Goal: Information Seeking & Learning: Learn about a topic

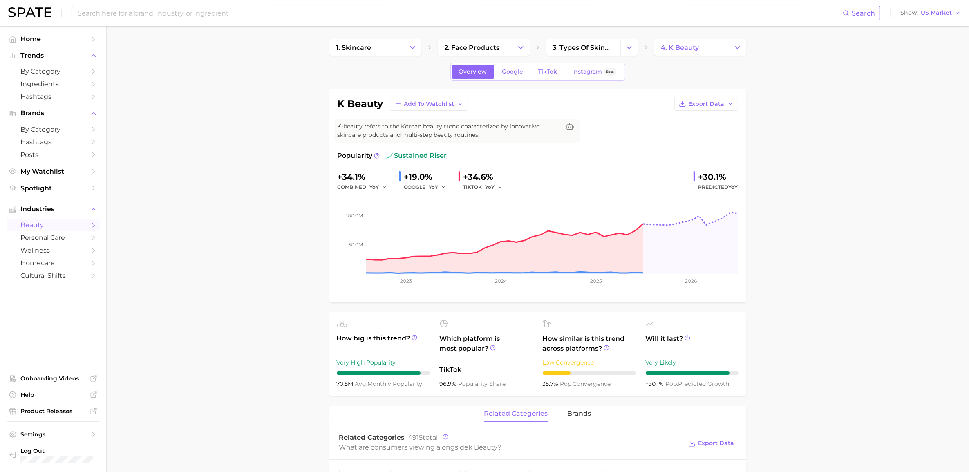
click at [299, 9] on input at bounding box center [460, 13] width 766 height 14
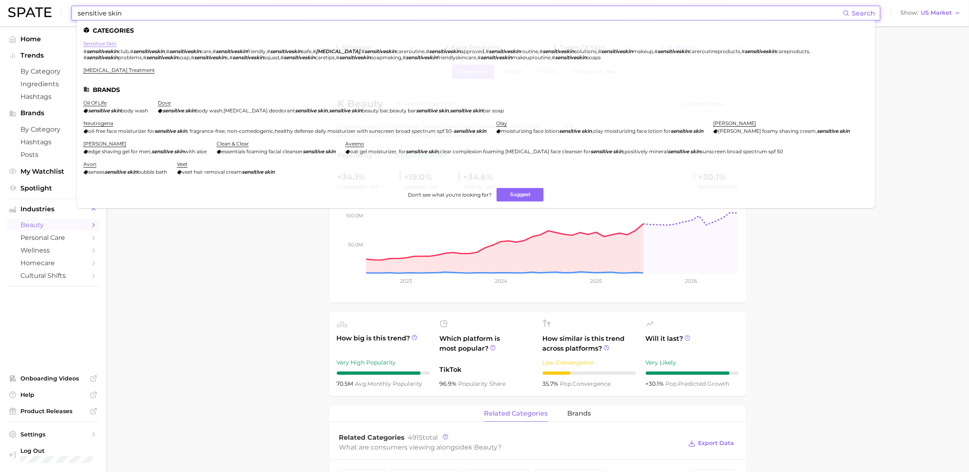
type input "sensitive skin"
click at [95, 45] on link "sensitive skin" at bounding box center [99, 43] width 33 height 6
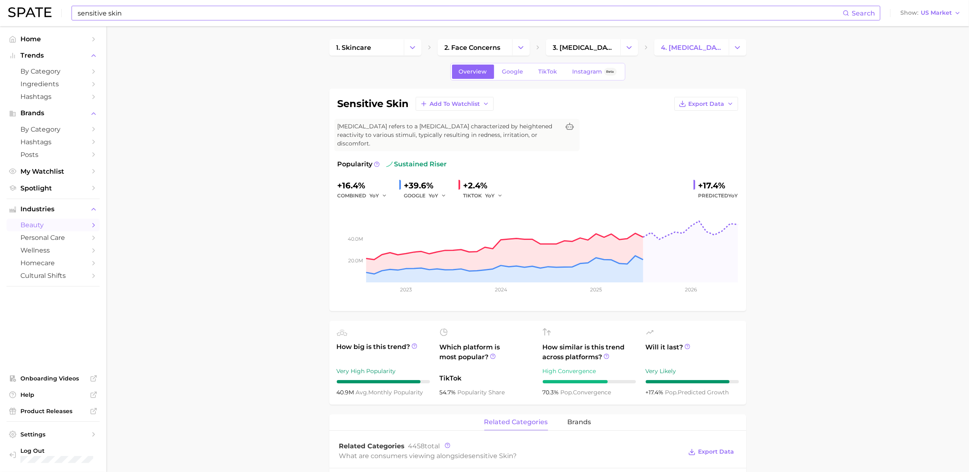
click at [589, 418] on span "brands" at bounding box center [580, 421] width 24 height 7
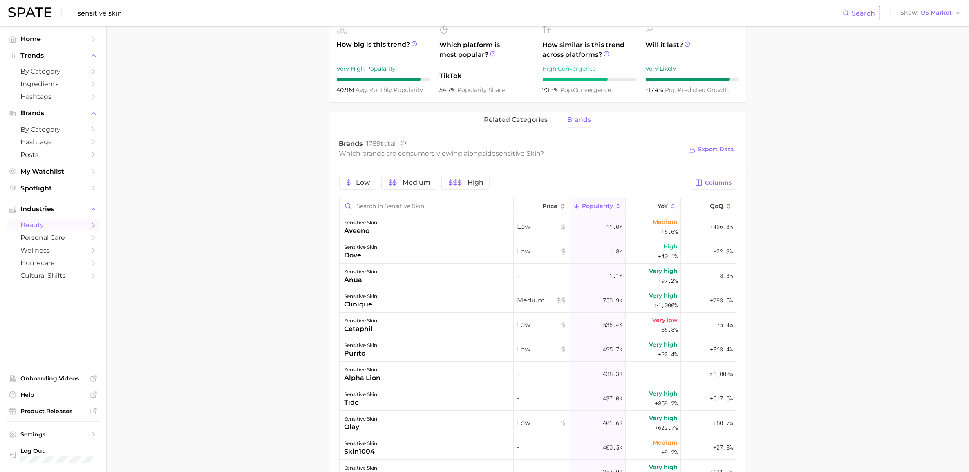
scroll to position [307, 0]
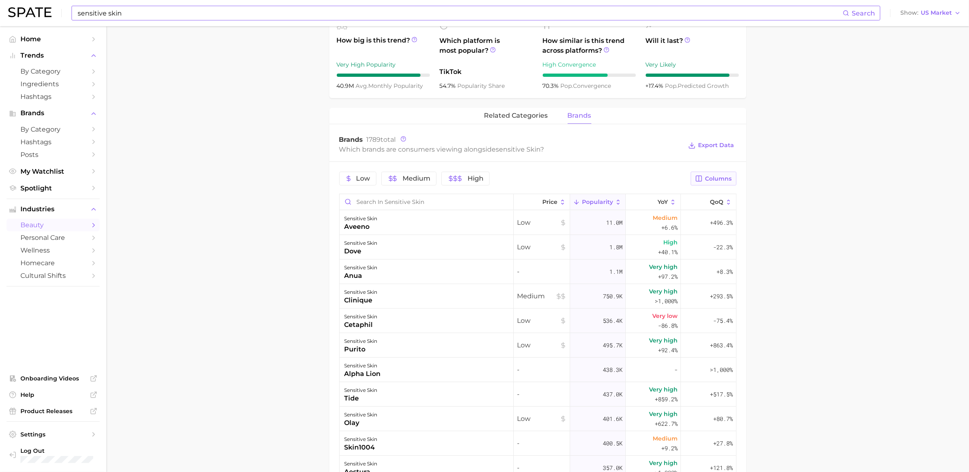
click at [722, 175] on span "Columns" at bounding box center [718, 178] width 27 height 7
click at [618, 218] on rect at bounding box center [614, 221] width 7 height 7
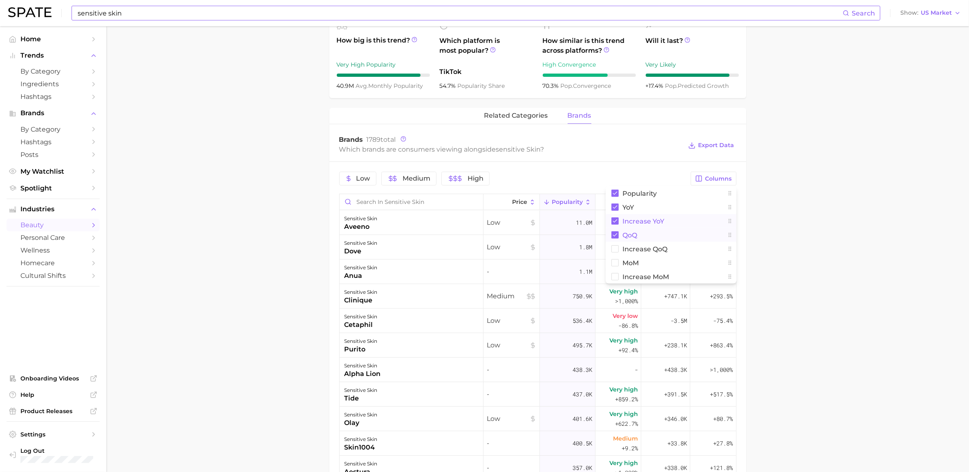
click at [613, 231] on rect at bounding box center [614, 234] width 7 height 7
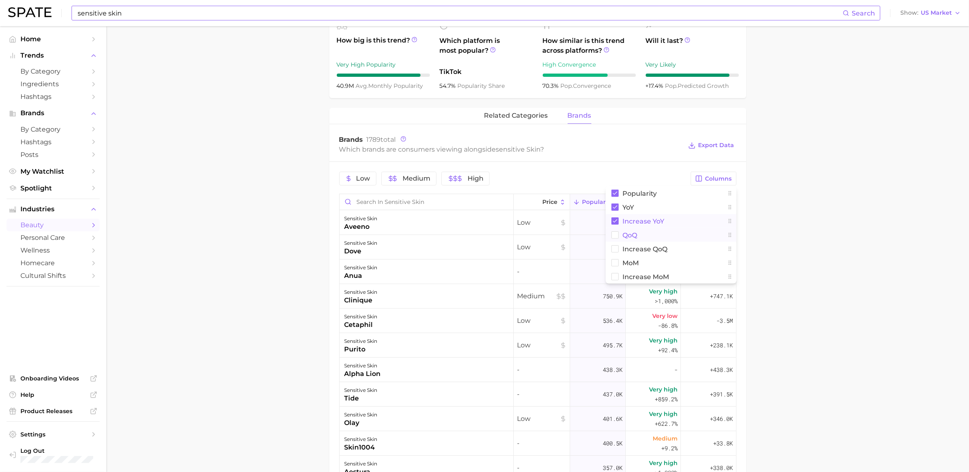
click at [779, 160] on main "1. skincare 2. face concerns 3. [MEDICAL_DATA] 4. [MEDICAL_DATA] Overview Googl…" at bounding box center [537, 218] width 863 height 997
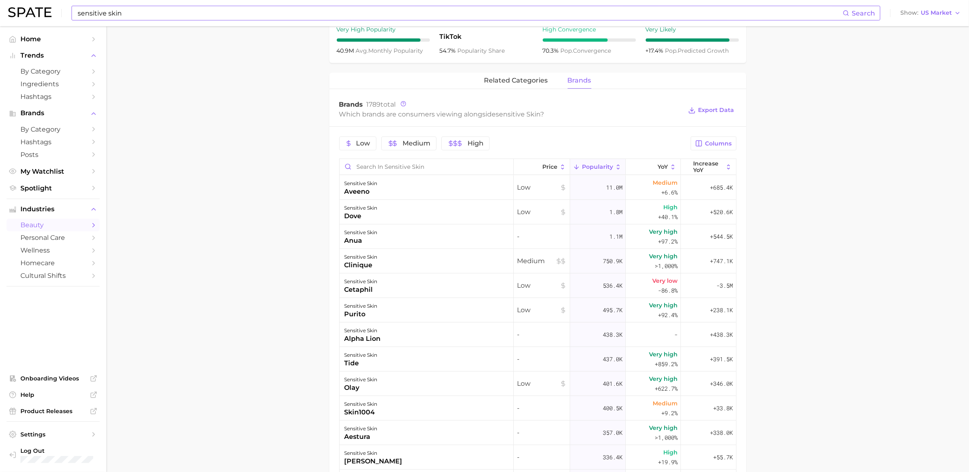
scroll to position [358, 0]
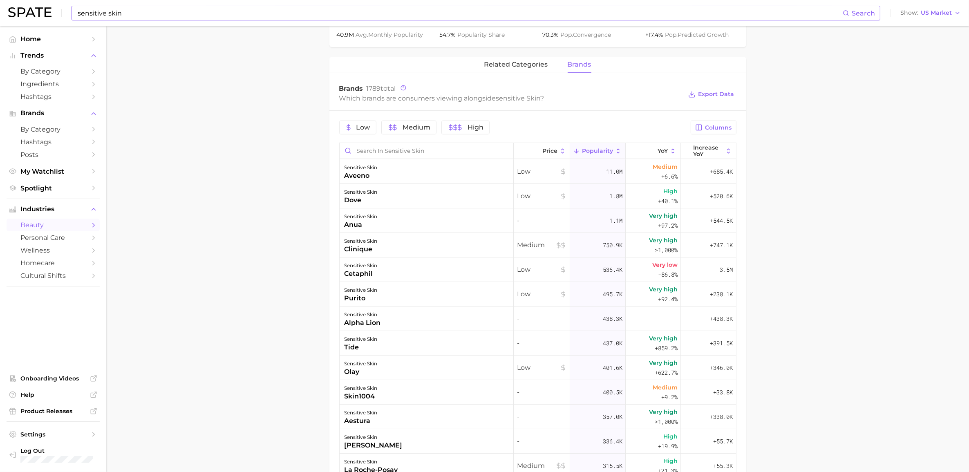
click at [188, 391] on main "1. skincare 2. face concerns 3. [MEDICAL_DATA] 4. [MEDICAL_DATA] Overview Googl…" at bounding box center [537, 167] width 863 height 997
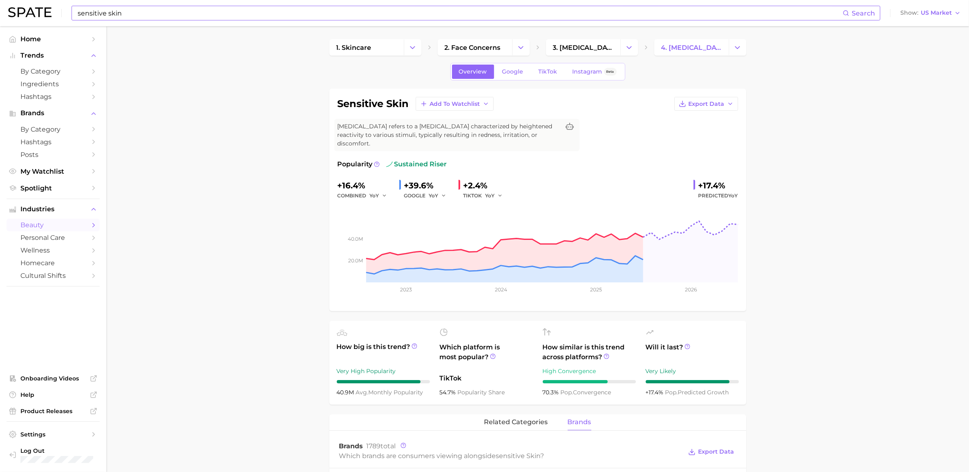
scroll to position [255, 0]
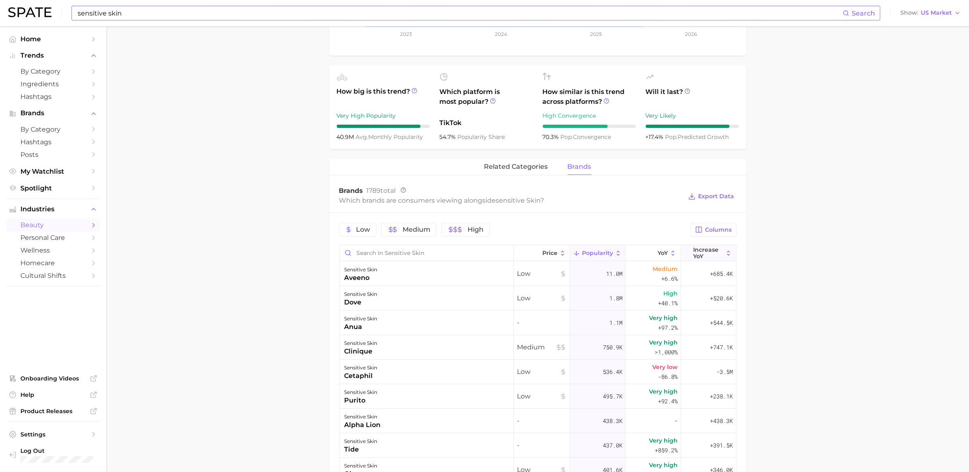
click at [693, 246] on span "Increase YoY" at bounding box center [708, 252] width 30 height 13
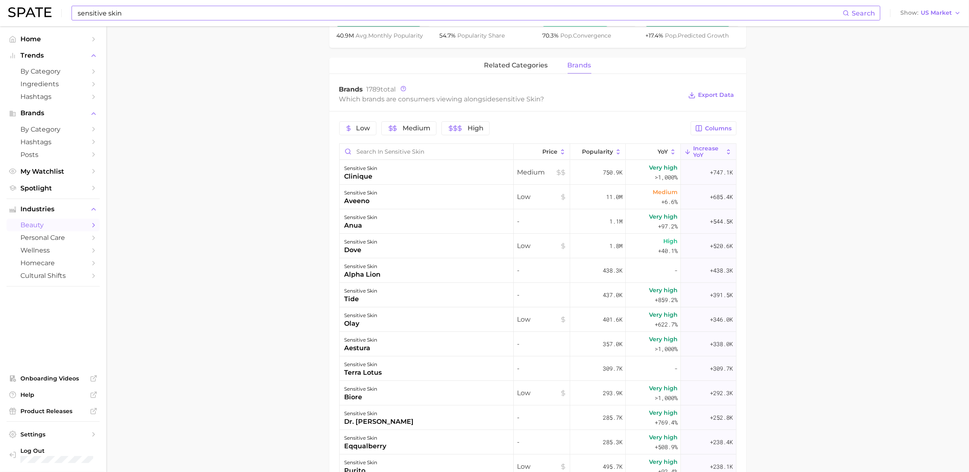
scroll to position [358, 0]
drag, startPoint x: 261, startPoint y: 430, endPoint x: 248, endPoint y: 438, distance: 14.9
click at [260, 430] on main "1. skincare 2. face concerns 3. [MEDICAL_DATA] 4. [MEDICAL_DATA] Overview Googl…" at bounding box center [537, 167] width 863 height 997
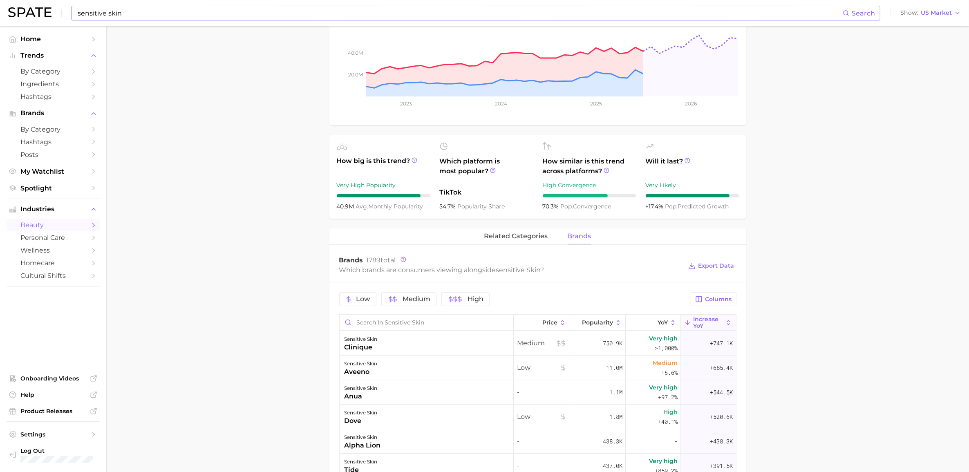
scroll to position [0, 0]
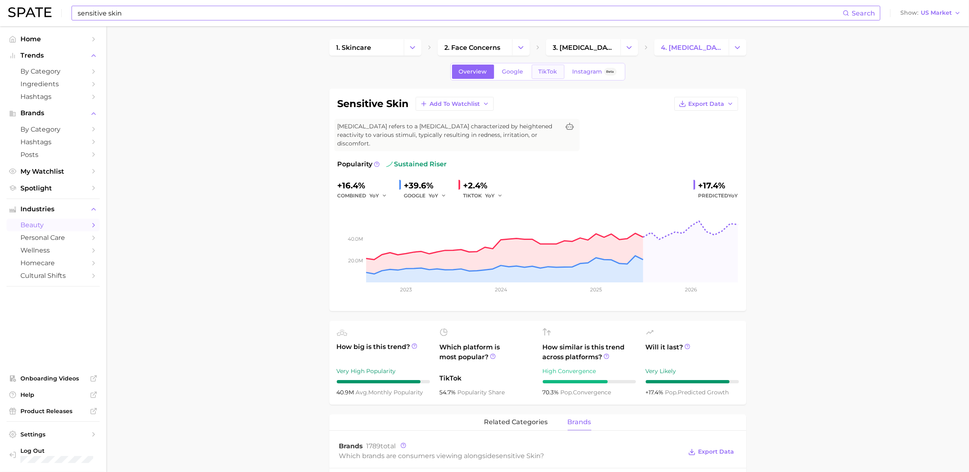
click at [550, 70] on span "TikTok" at bounding box center [548, 71] width 19 height 7
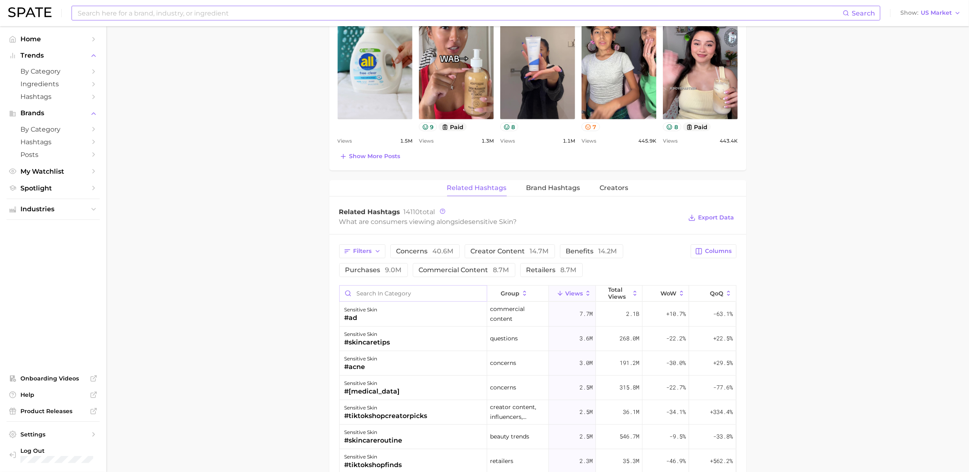
scroll to position [511, 0]
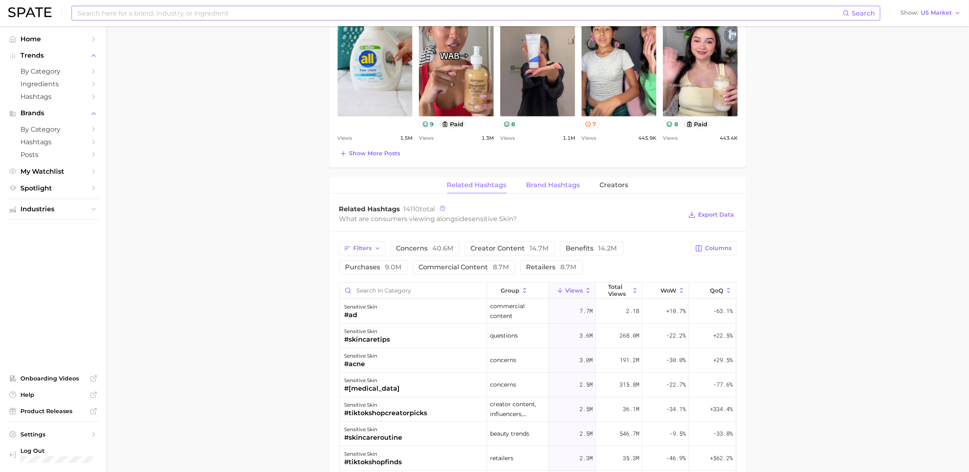
click at [546, 181] on span "Brand Hashtags" at bounding box center [553, 184] width 54 height 7
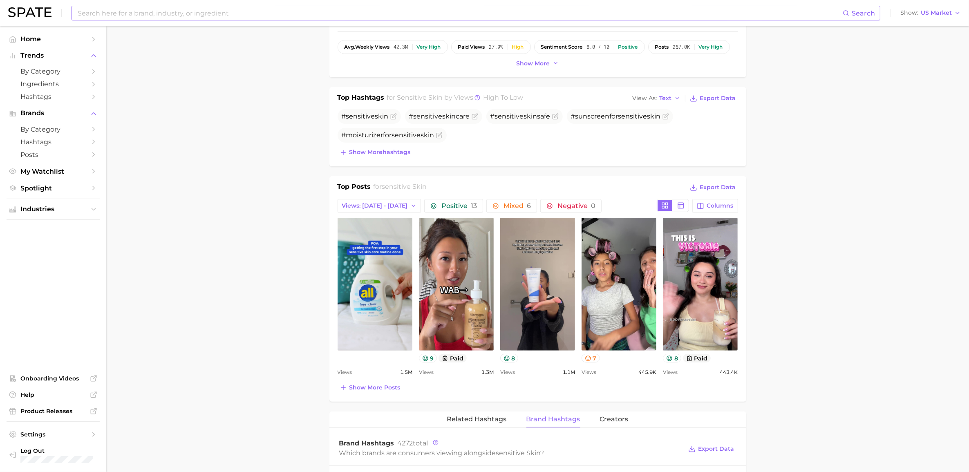
scroll to position [153, 0]
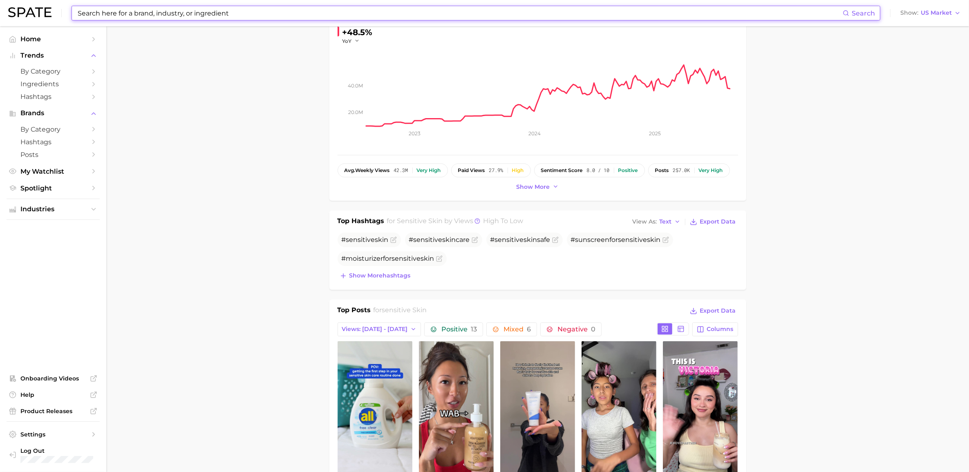
click at [169, 11] on input at bounding box center [460, 13] width 766 height 14
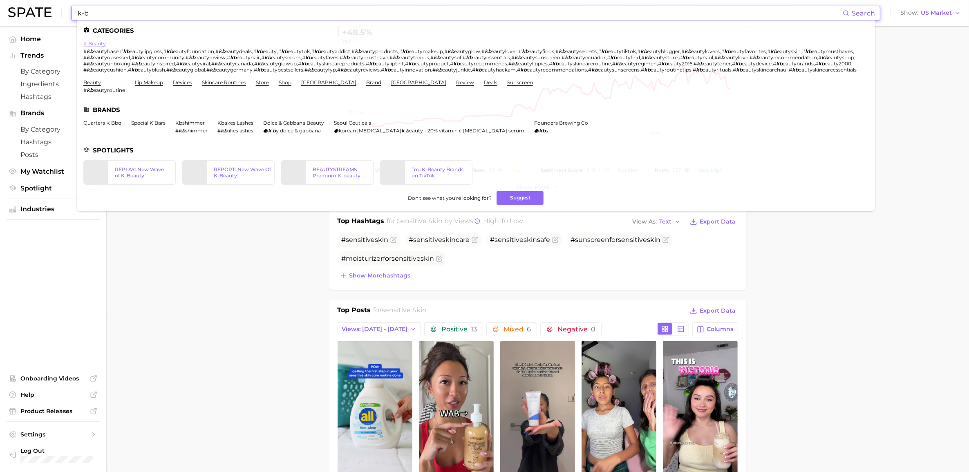
click at [96, 42] on link "k beauty" at bounding box center [94, 43] width 22 height 6
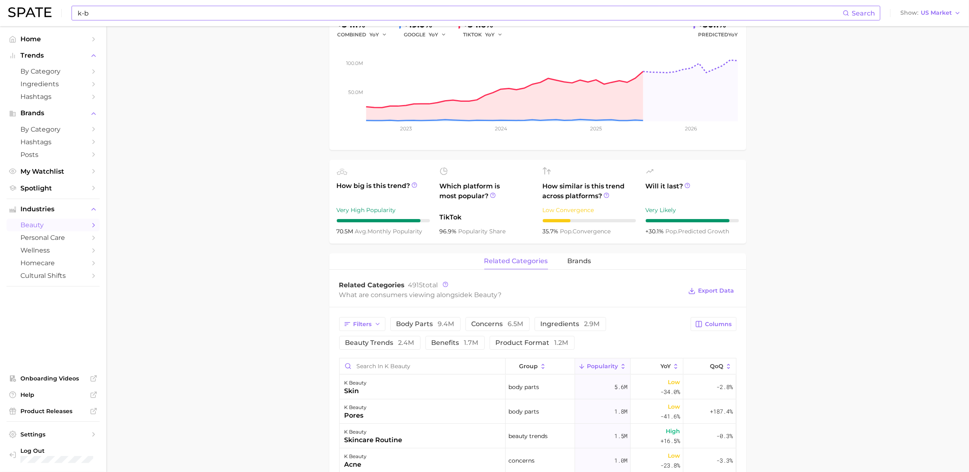
scroll to position [153, 0]
click at [156, 13] on input "k-b" at bounding box center [460, 13] width 766 height 14
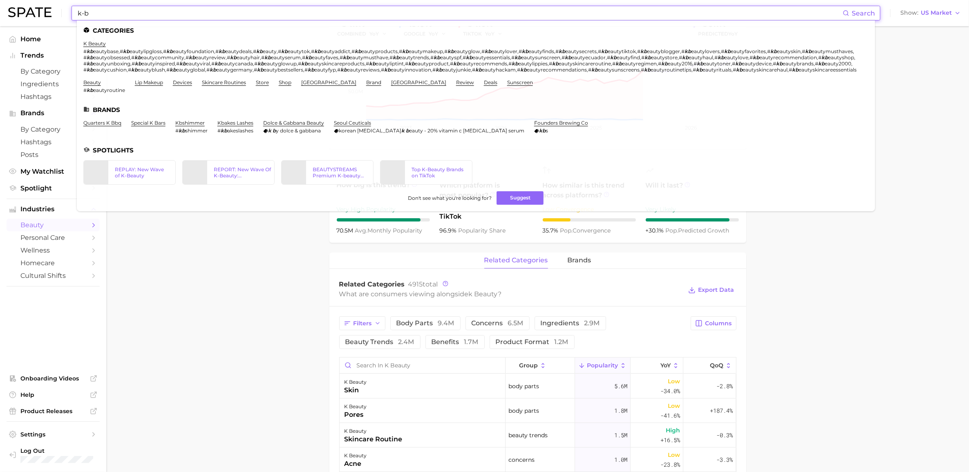
click at [156, 13] on input "k-b" at bounding box center [460, 13] width 766 height 14
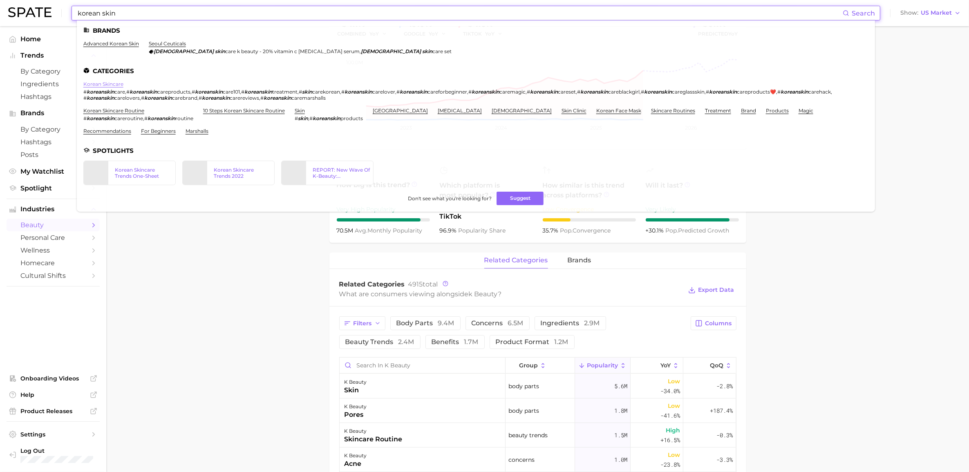
type input "korean skin"
click at [113, 81] on link "korean skincare" at bounding box center [103, 84] width 40 height 6
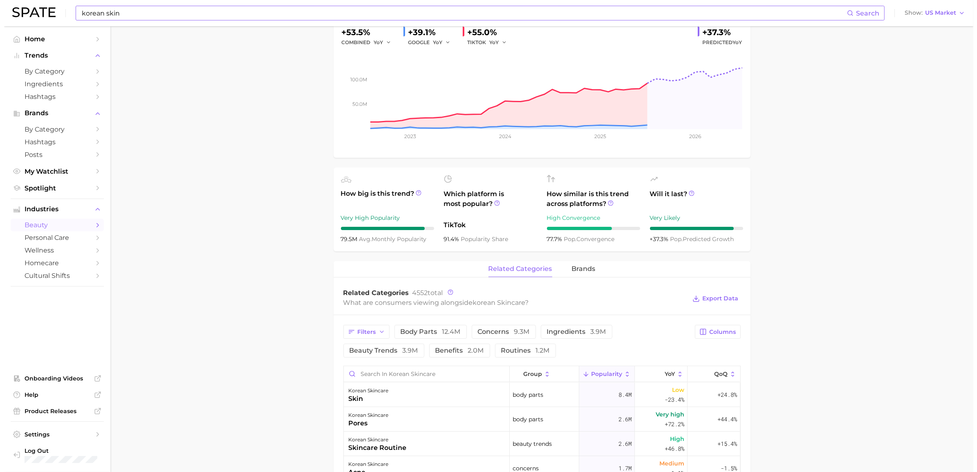
scroll to position [255, 0]
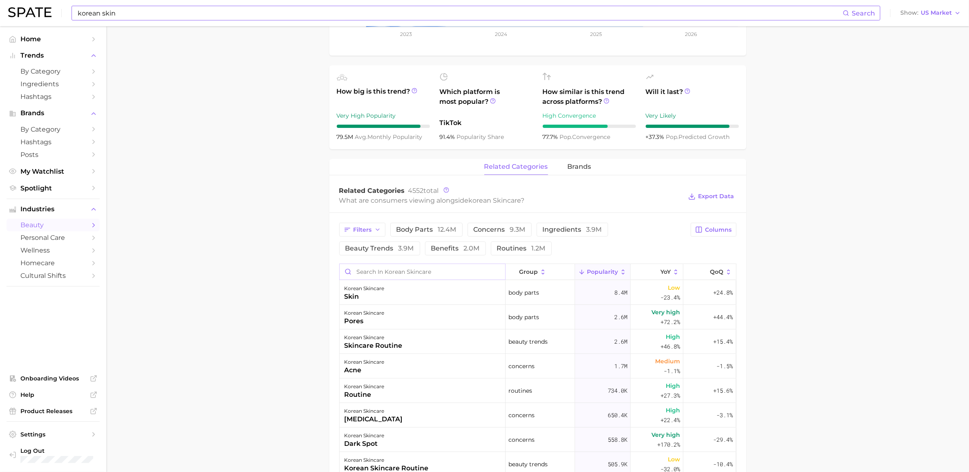
click at [381, 272] on input "Search in korean skincare" at bounding box center [423, 272] width 166 height 16
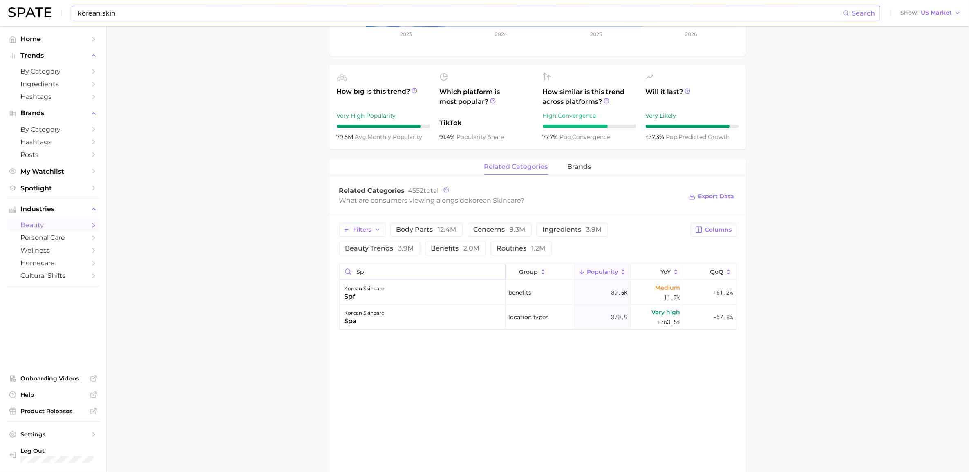
click at [381, 271] on input "sp" at bounding box center [423, 272] width 166 height 16
type input "sp"
click at [444, 297] on div "korean skincare spf" at bounding box center [423, 292] width 166 height 25
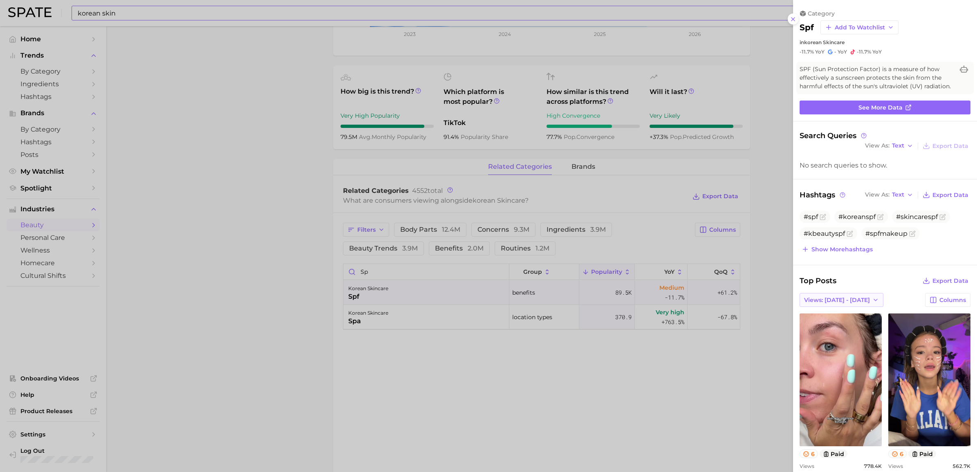
scroll to position [0, 0]
click at [855, 307] on button "Views: [DATE] - [DATE]" at bounding box center [841, 300] width 84 height 14
click at [828, 337] on button "Total Views" at bounding box center [838, 329] width 90 height 15
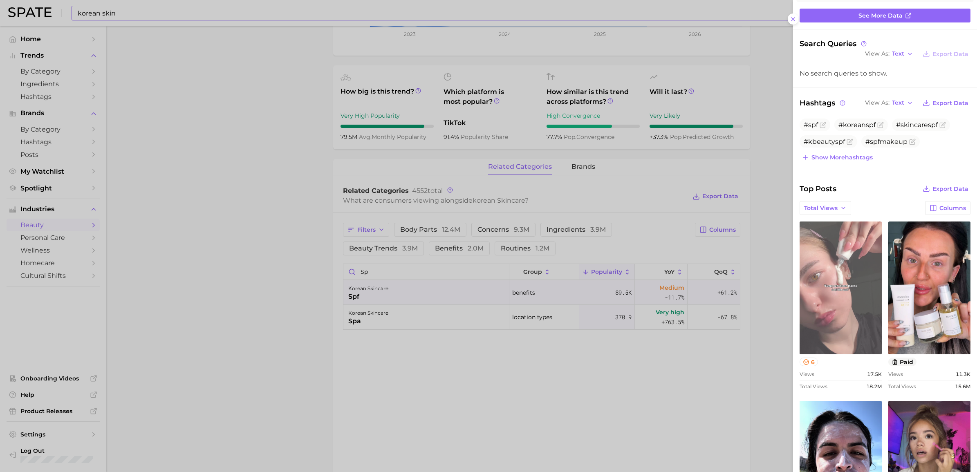
scroll to position [102, 0]
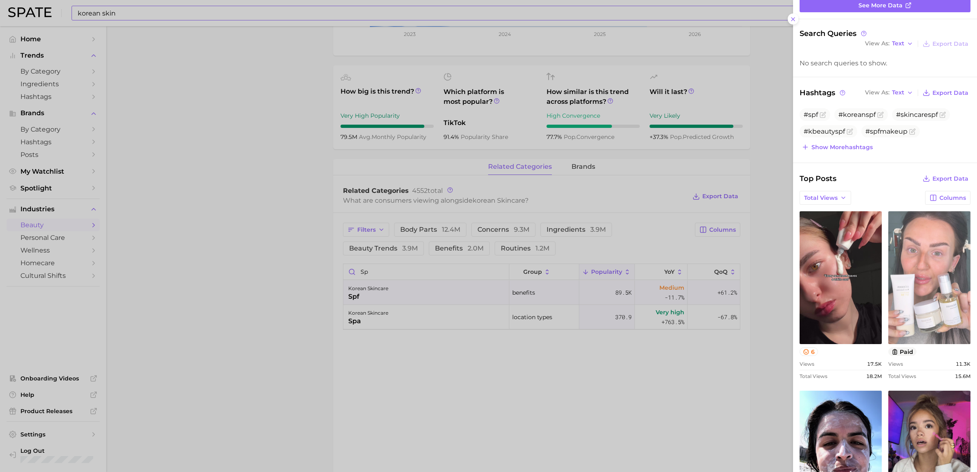
click at [933, 275] on link "view post on TikTok" at bounding box center [929, 277] width 82 height 133
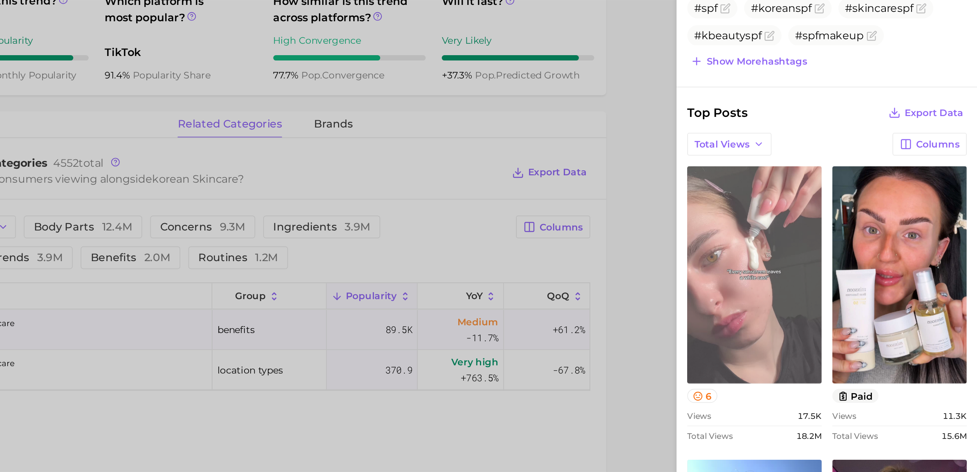
scroll to position [122, 0]
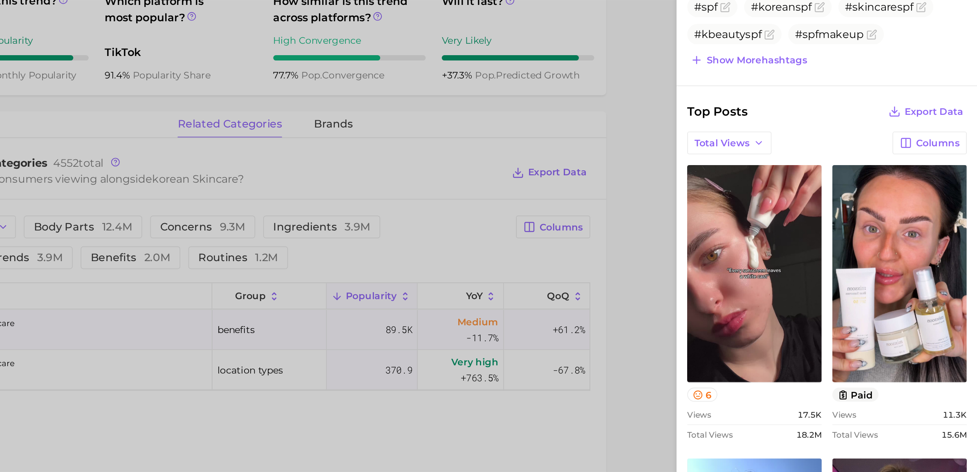
drag, startPoint x: 451, startPoint y: 342, endPoint x: 460, endPoint y: 347, distance: 10.4
click at [451, 342] on div at bounding box center [488, 236] width 977 height 472
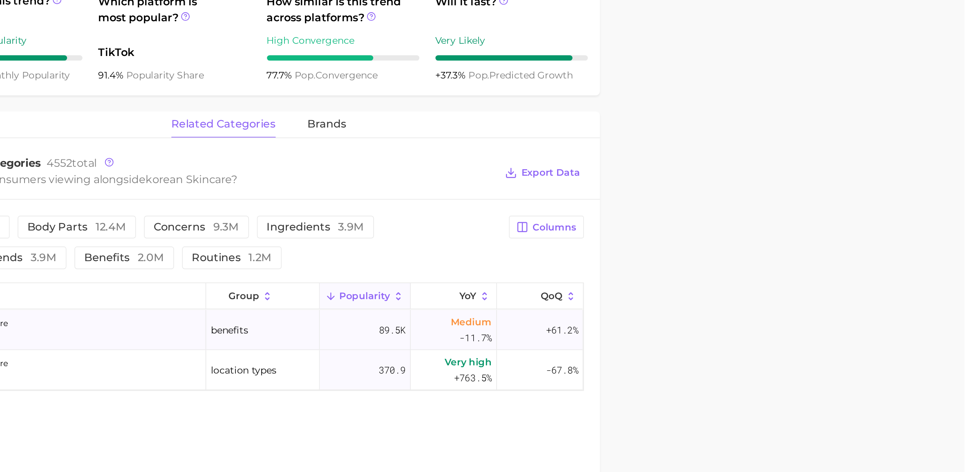
click at [429, 299] on div "korean skincare spf" at bounding box center [423, 292] width 166 height 25
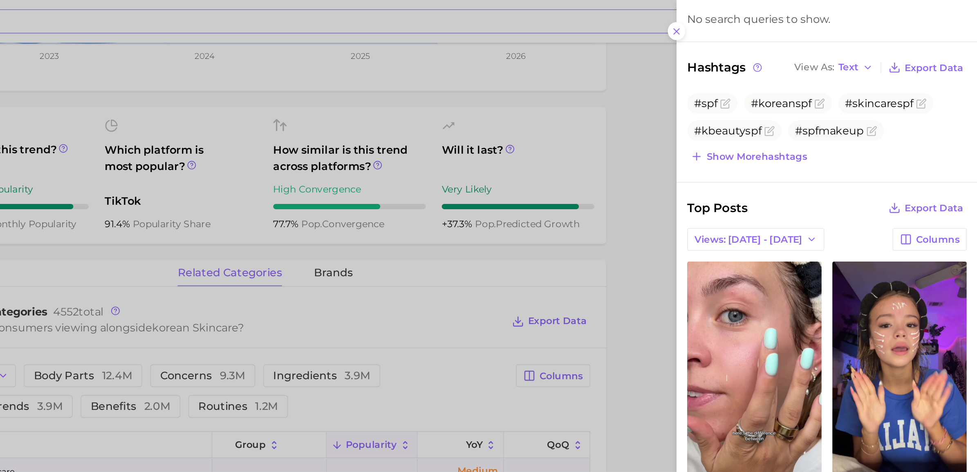
scroll to position [187, 0]
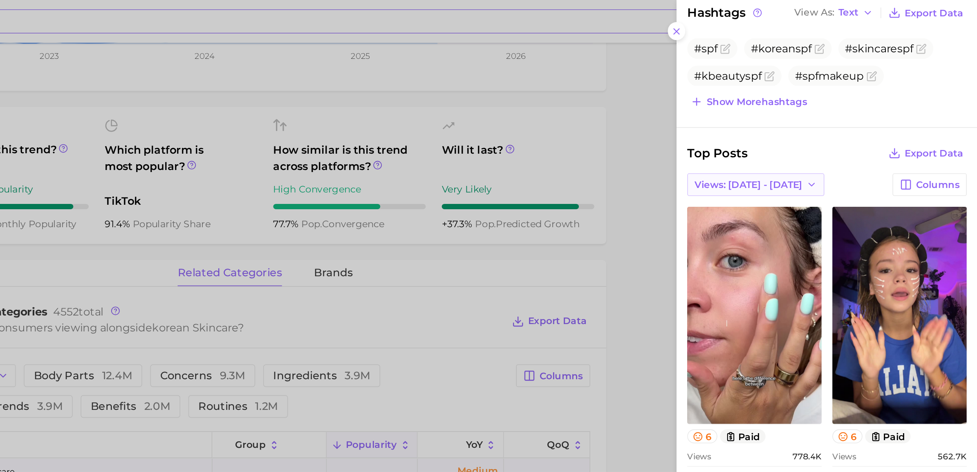
click at [821, 116] on span "Views: [DATE] - [DATE]" at bounding box center [837, 113] width 66 height 7
click at [827, 148] on button "Total Views" at bounding box center [838, 142] width 90 height 15
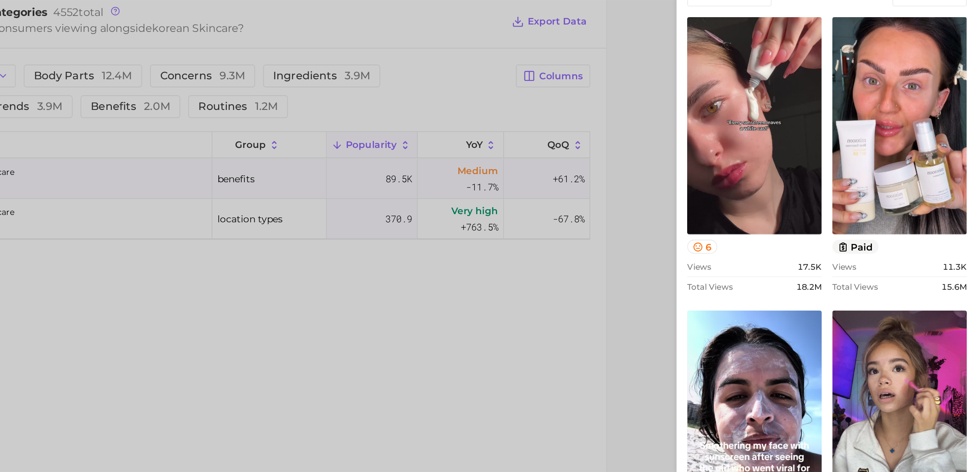
scroll to position [105, 0]
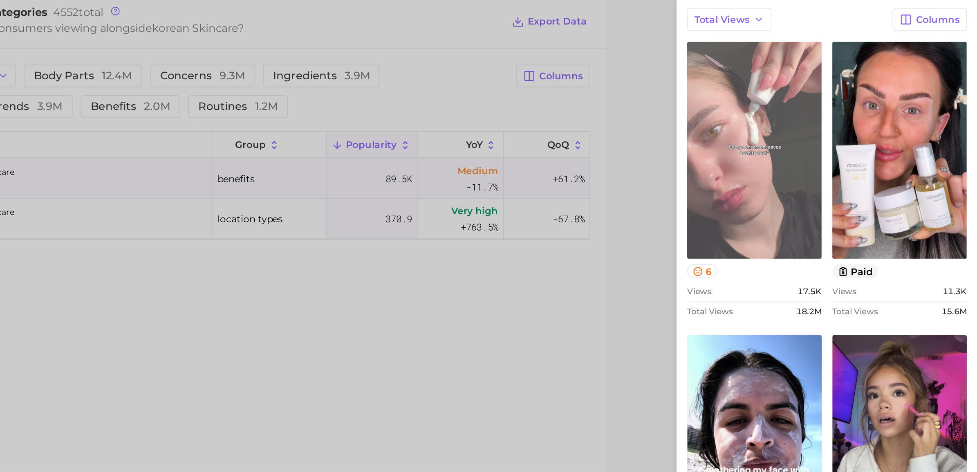
click at [812, 325] on link "view post on TikTok" at bounding box center [840, 275] width 82 height 133
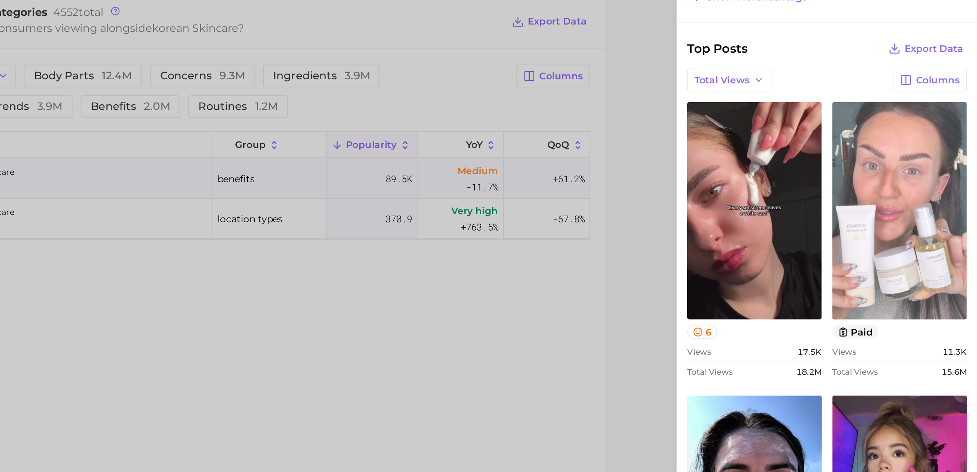
scroll to position [11, 0]
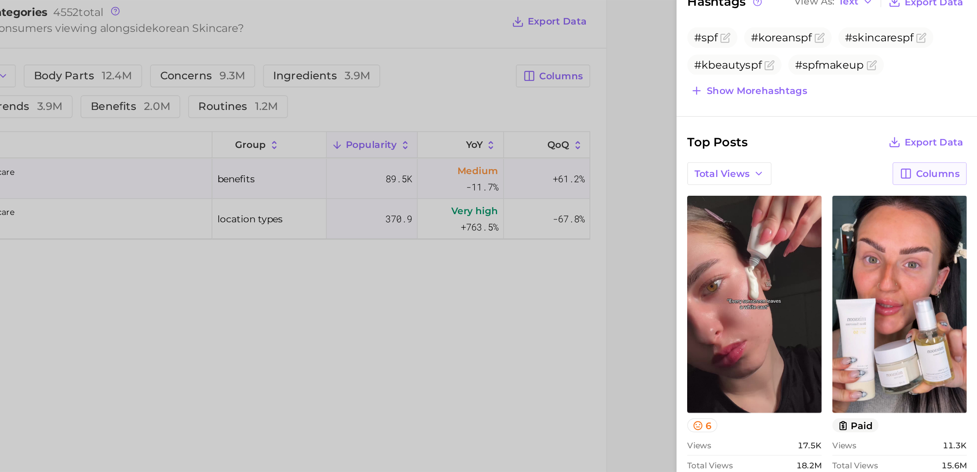
click at [929, 293] on icon "button" at bounding box center [932, 289] width 7 height 7
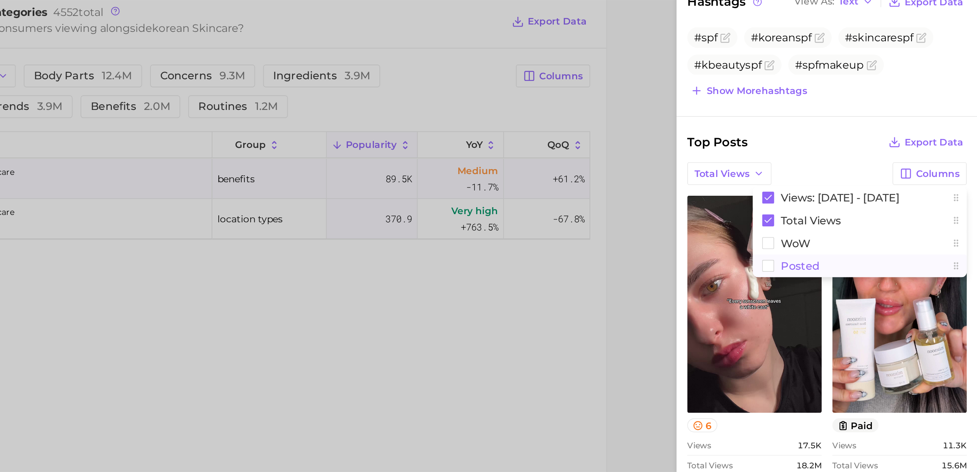
click at [857, 349] on span "Posted" at bounding box center [869, 345] width 24 height 7
click at [906, 296] on div "Total Views Columns Views: [DATE] - [DATE] Total Views WoW Posted" at bounding box center [884, 289] width 171 height 14
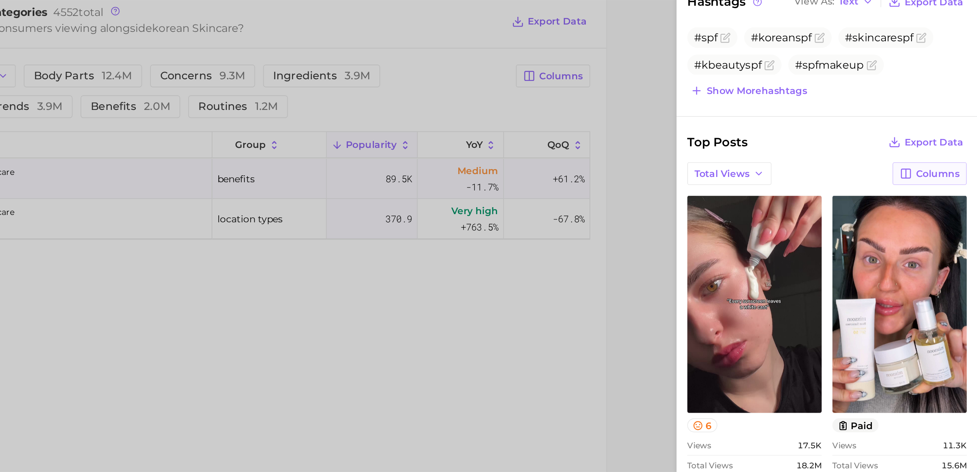
click at [929, 293] on icon "button" at bounding box center [932, 289] width 7 height 7
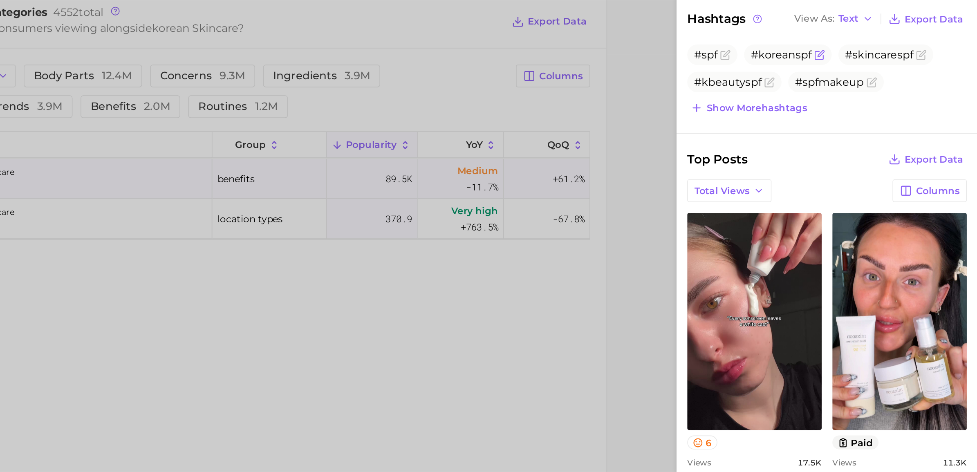
scroll to position [254, 0]
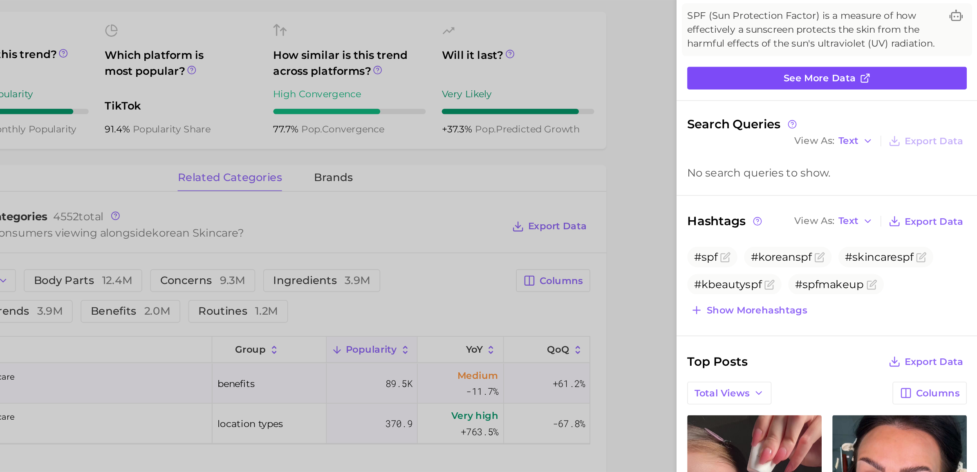
click at [879, 110] on link "See more data" at bounding box center [884, 108] width 171 height 14
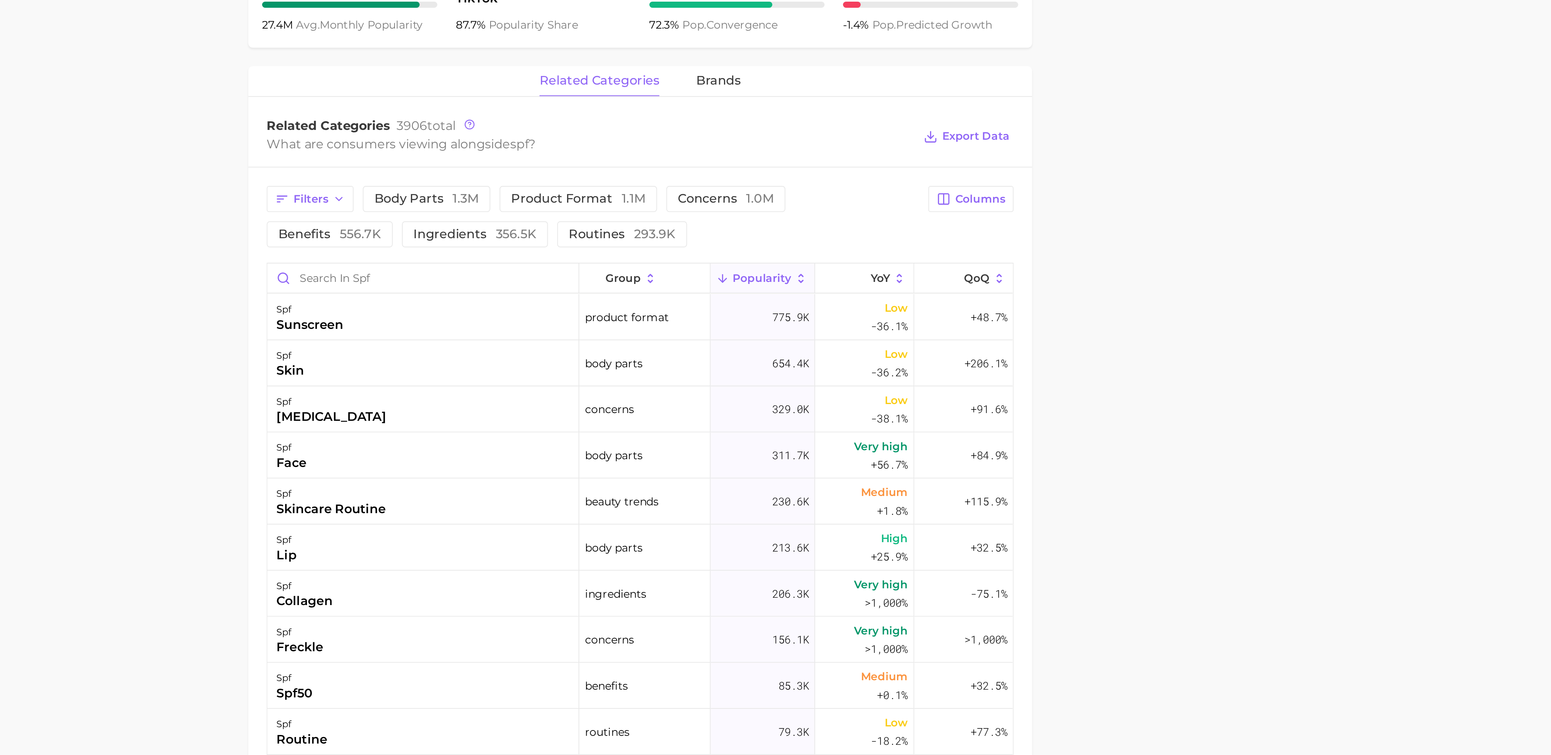
scroll to position [28, 0]
click at [702, 472] on input "Search in spf" at bounding box center [713, 500] width 166 height 16
type input "k"
click at [866, 394] on span "brands" at bounding box center [870, 394] width 24 height 7
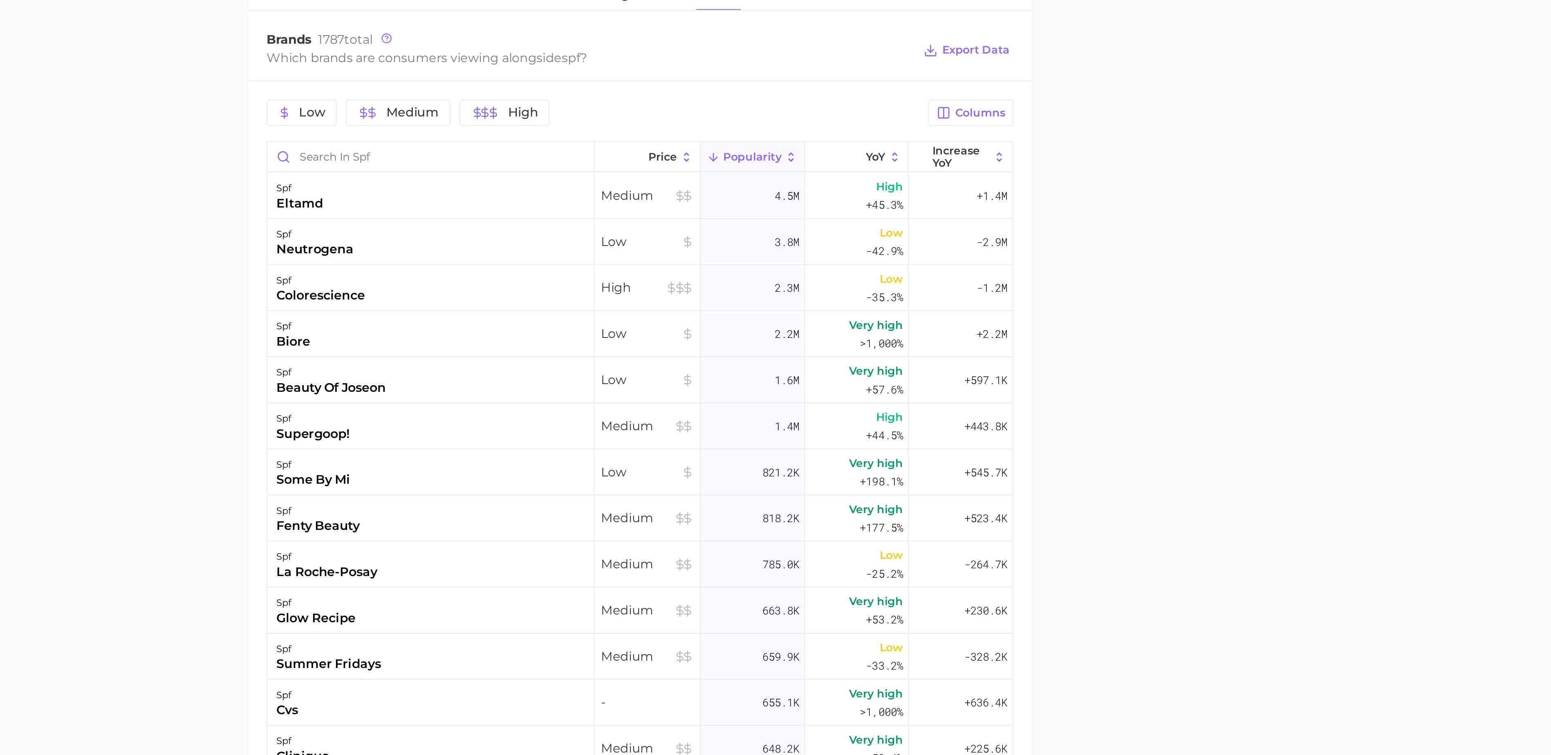
scroll to position [115, 0]
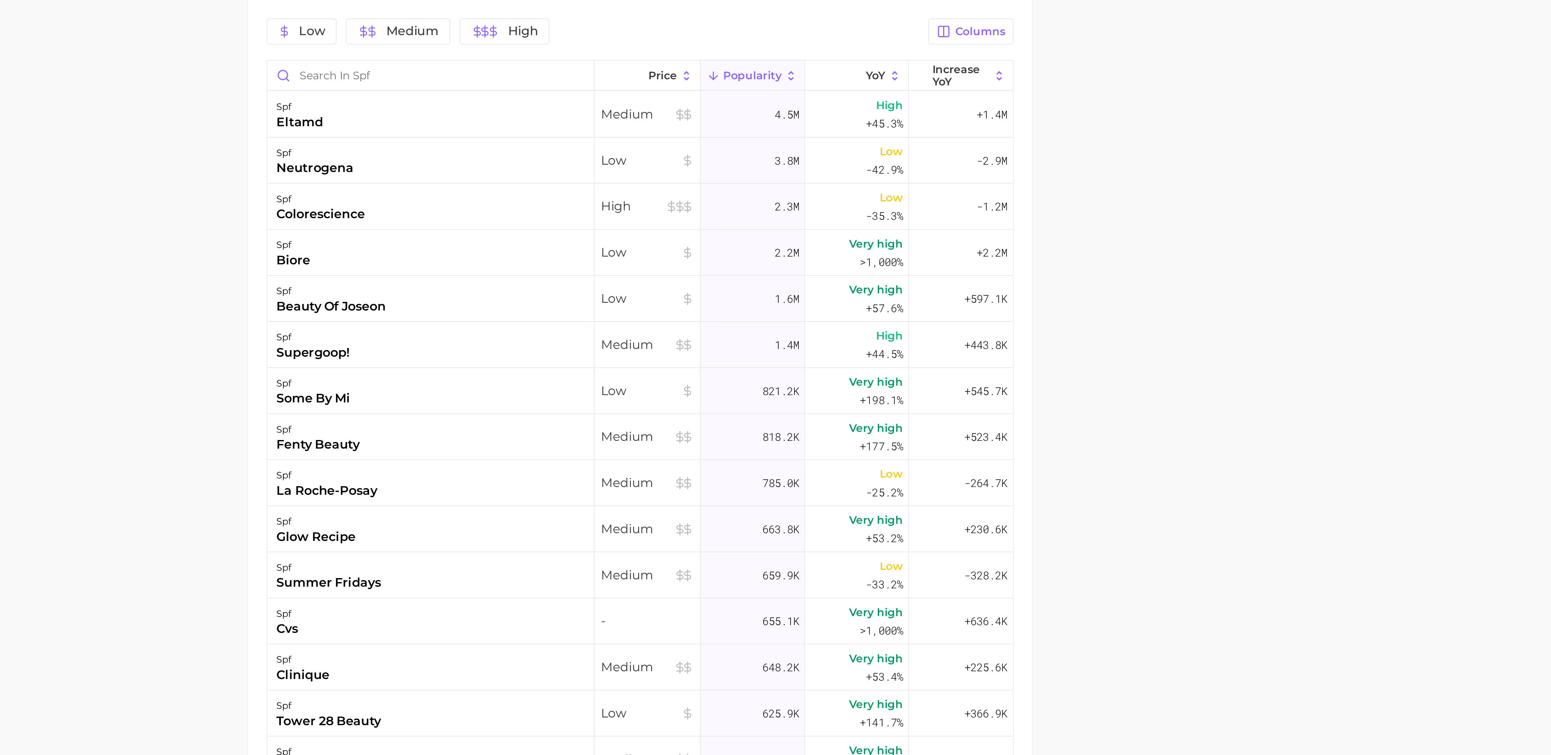
click at [535, 472] on main "spf Overview Google TikTok Instagram Beta spf Add to Watchlist Export Data SPF …" at bounding box center [828, 551] width 1444 height 1280
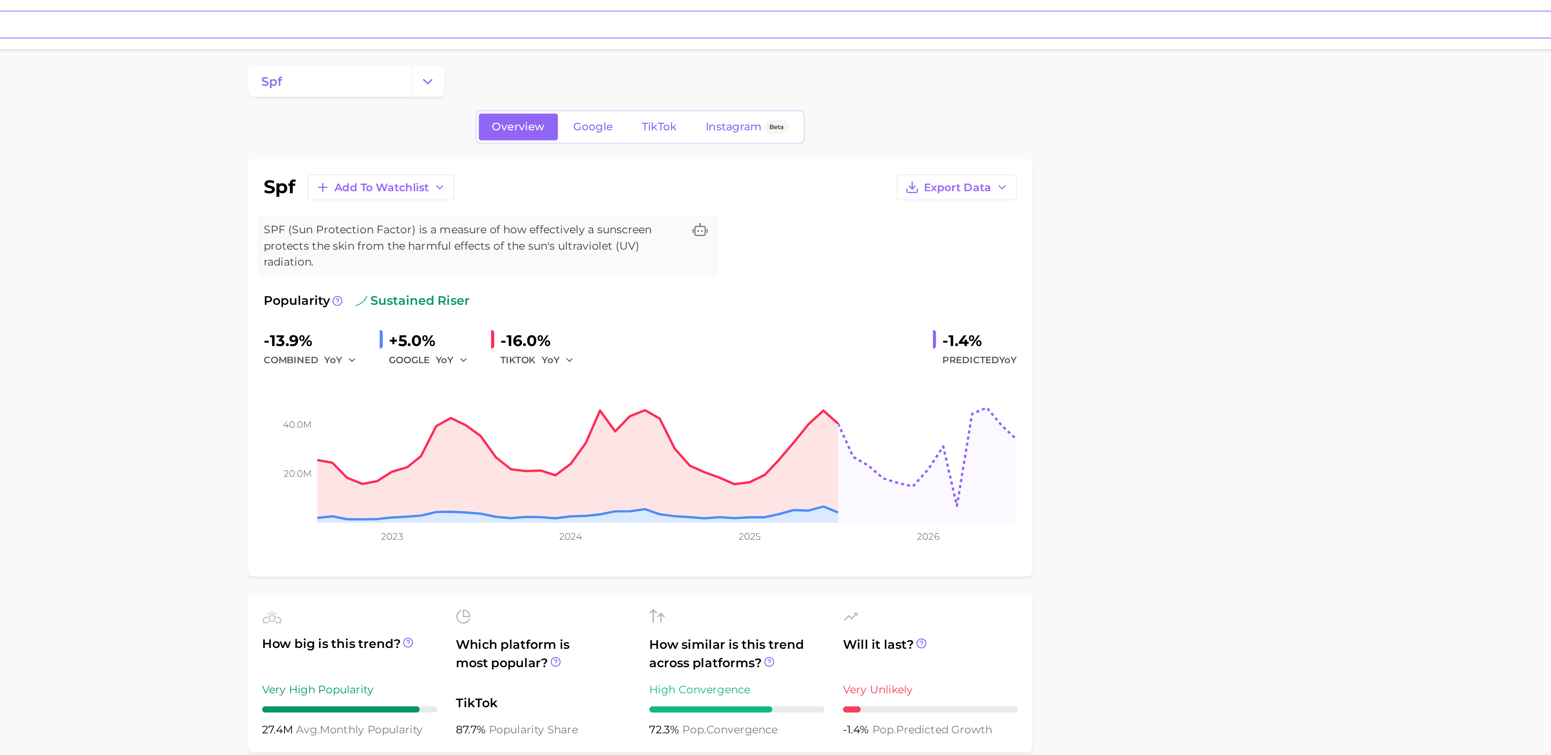
scroll to position [0, 0]
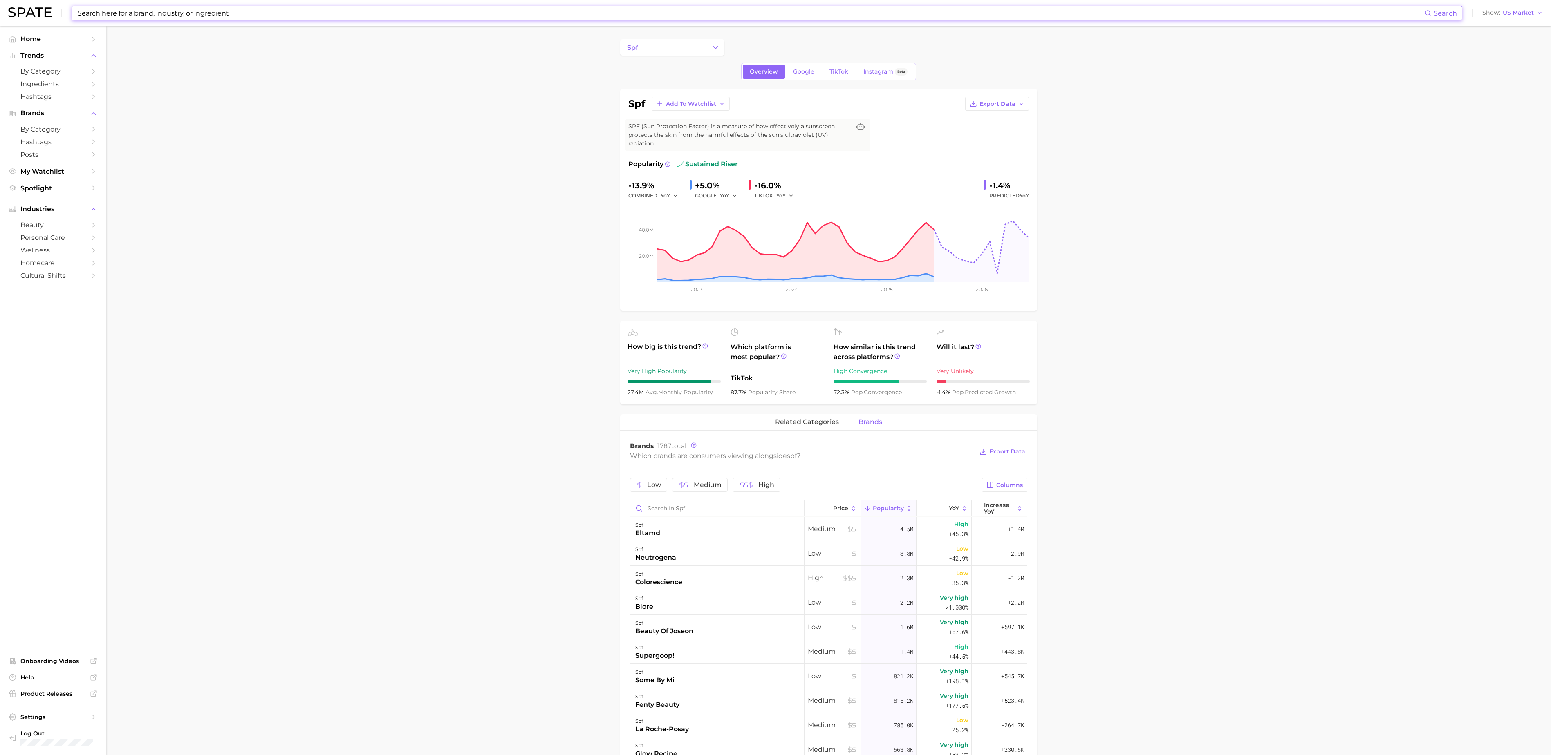
click at [217, 14] on input at bounding box center [750, 13] width 1347 height 14
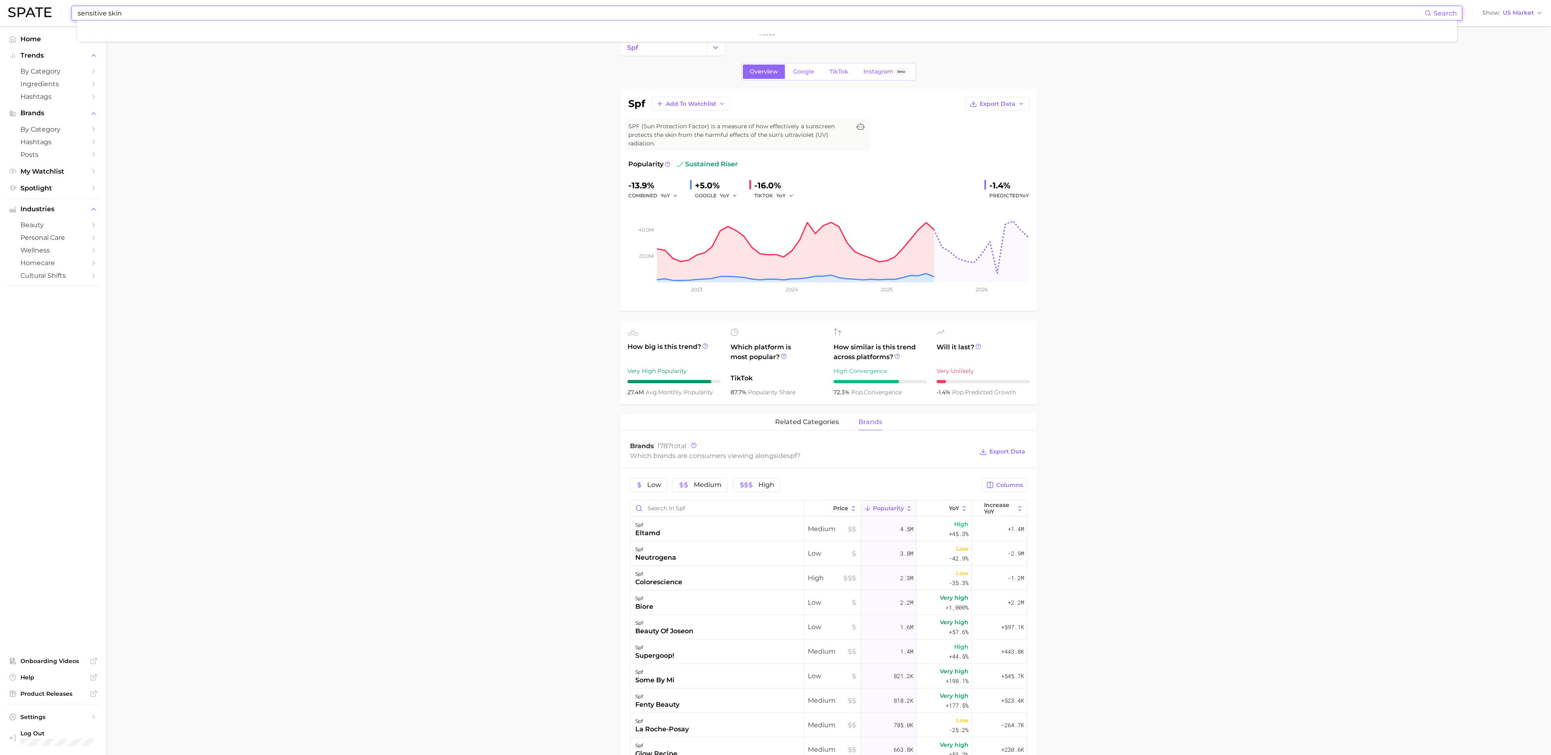
type input "sensitive skin"
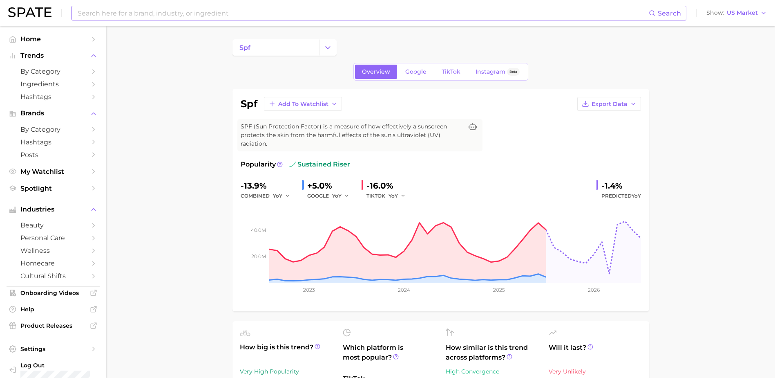
click at [109, 16] on input at bounding box center [363, 13] width 572 height 14
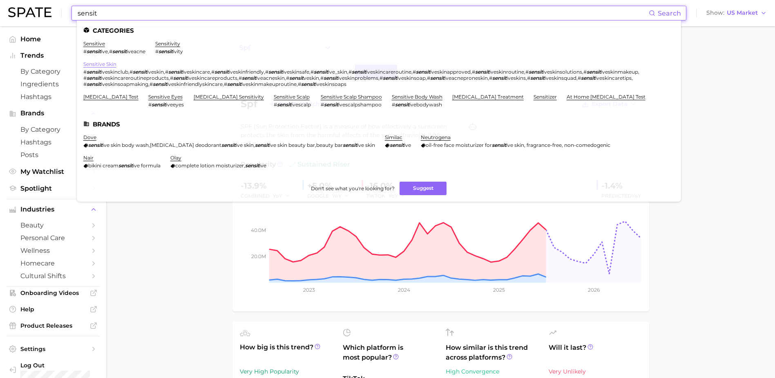
type input "sensit"
click at [104, 61] on link "sensitive skin" at bounding box center [99, 64] width 33 height 6
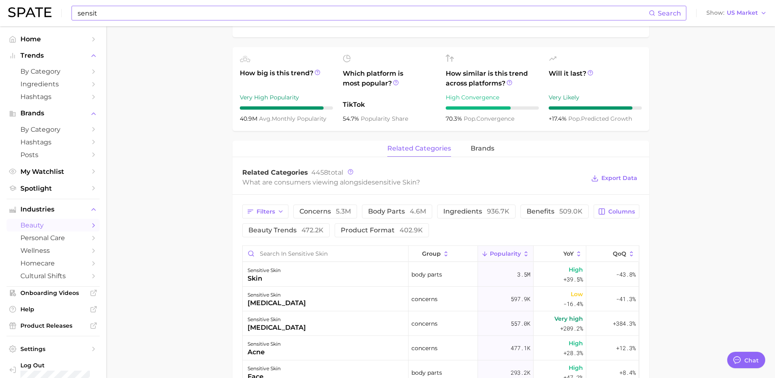
scroll to position [368, 0]
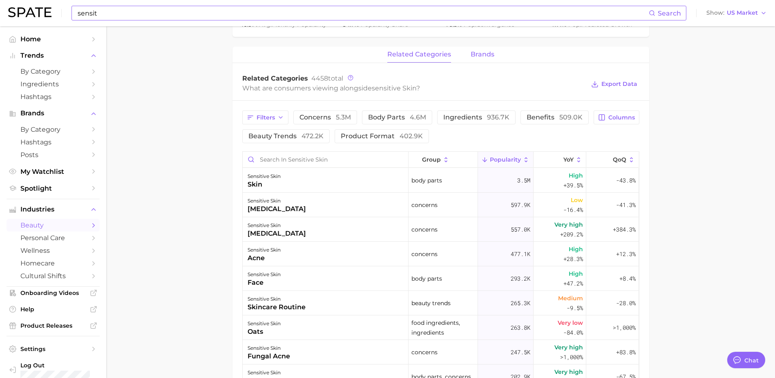
click at [486, 51] on span "brands" at bounding box center [483, 54] width 24 height 7
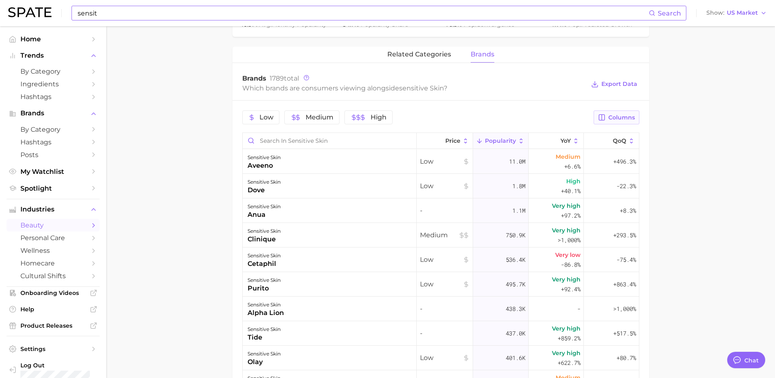
click at [624, 114] on span "Columns" at bounding box center [622, 117] width 27 height 7
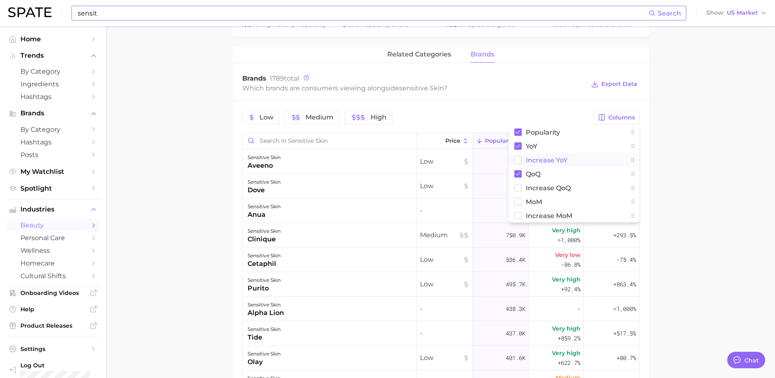
click at [515, 156] on icon at bounding box center [518, 159] width 7 height 7
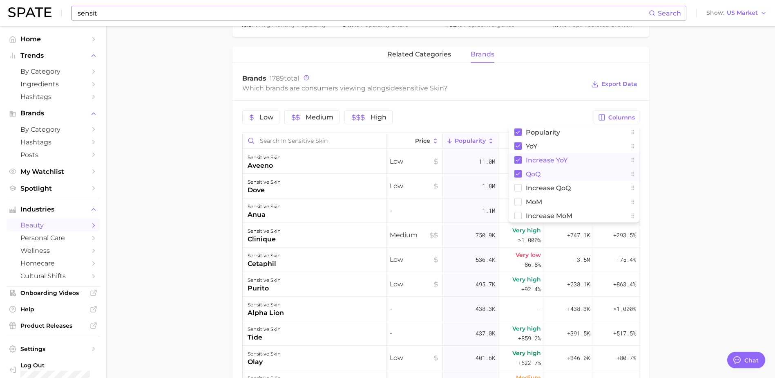
click at [518, 170] on rect at bounding box center [518, 173] width 7 height 7
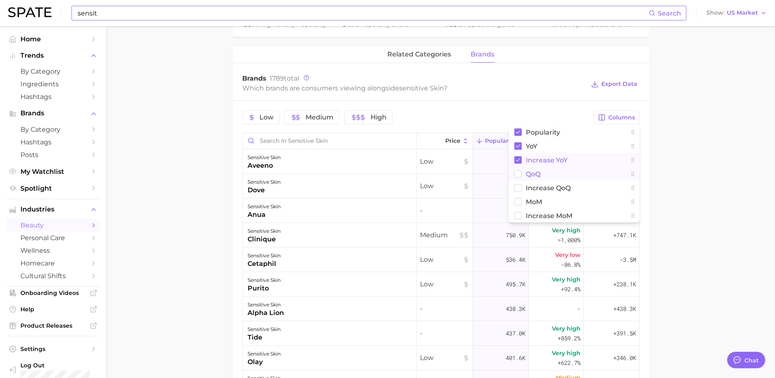
click at [675, 147] on main "1. skincare 2. face concerns 3. [MEDICAL_DATA] 4. [MEDICAL_DATA] Overview Googl…" at bounding box center [440, 109] width 669 height 902
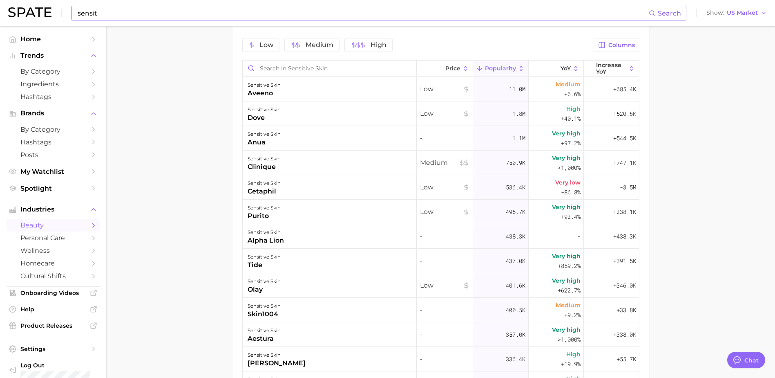
scroll to position [450, 0]
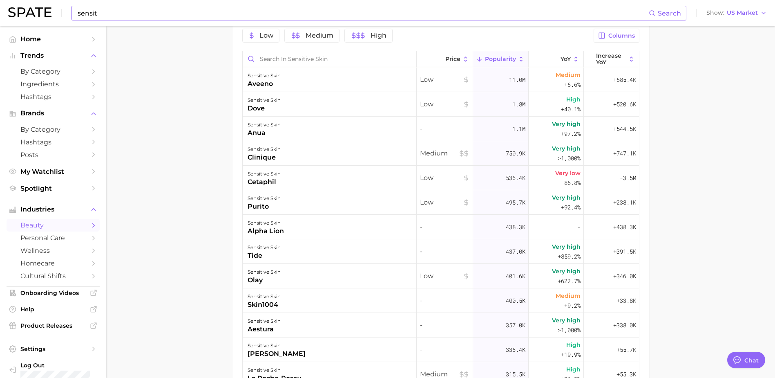
click at [209, 336] on main "1. skincare 2. face concerns 3. [MEDICAL_DATA] 4. [MEDICAL_DATA] Overview Googl…" at bounding box center [440, 28] width 669 height 902
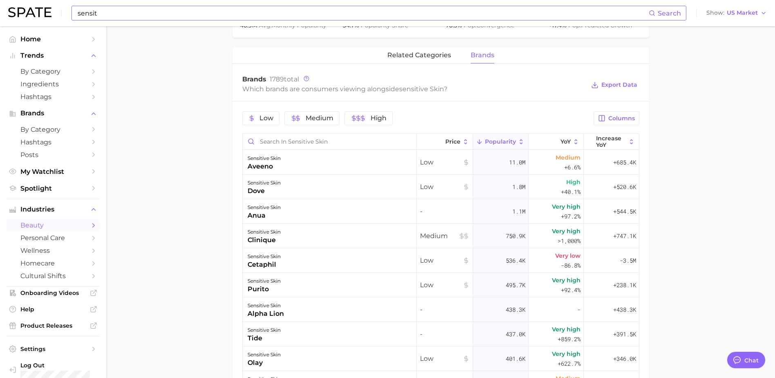
scroll to position [286, 0]
